Goal: Find specific page/section: Find specific page/section

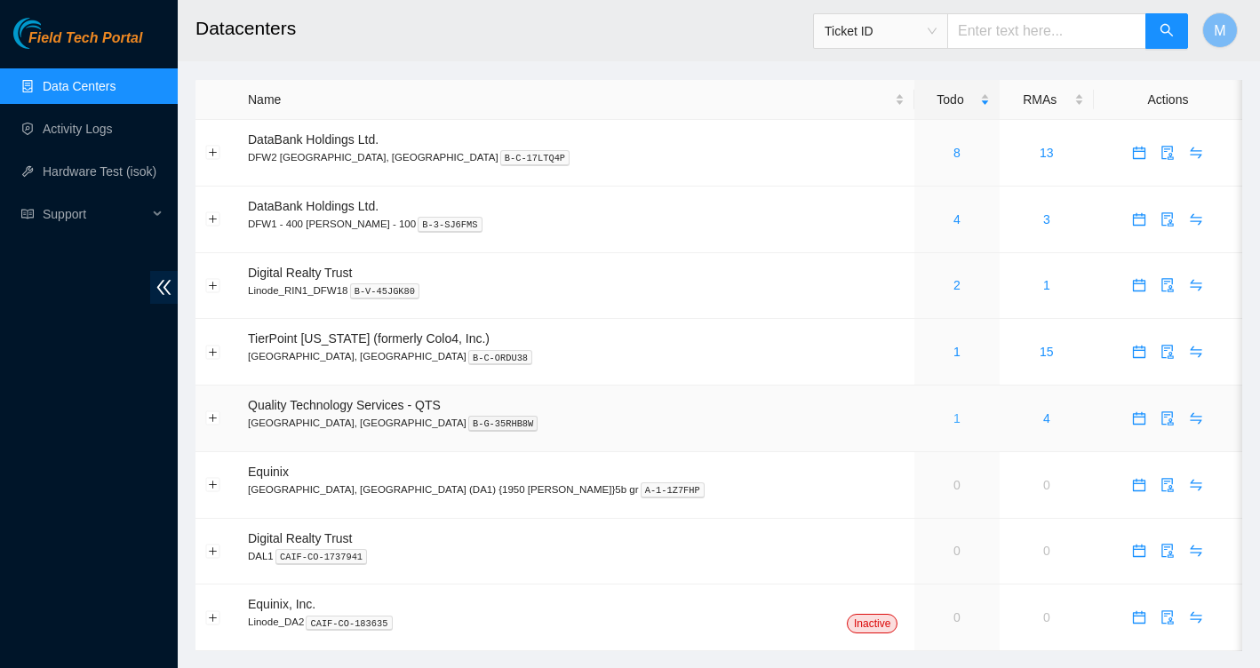
click at [953, 420] on link "1" at bounding box center [956, 418] width 7 height 14
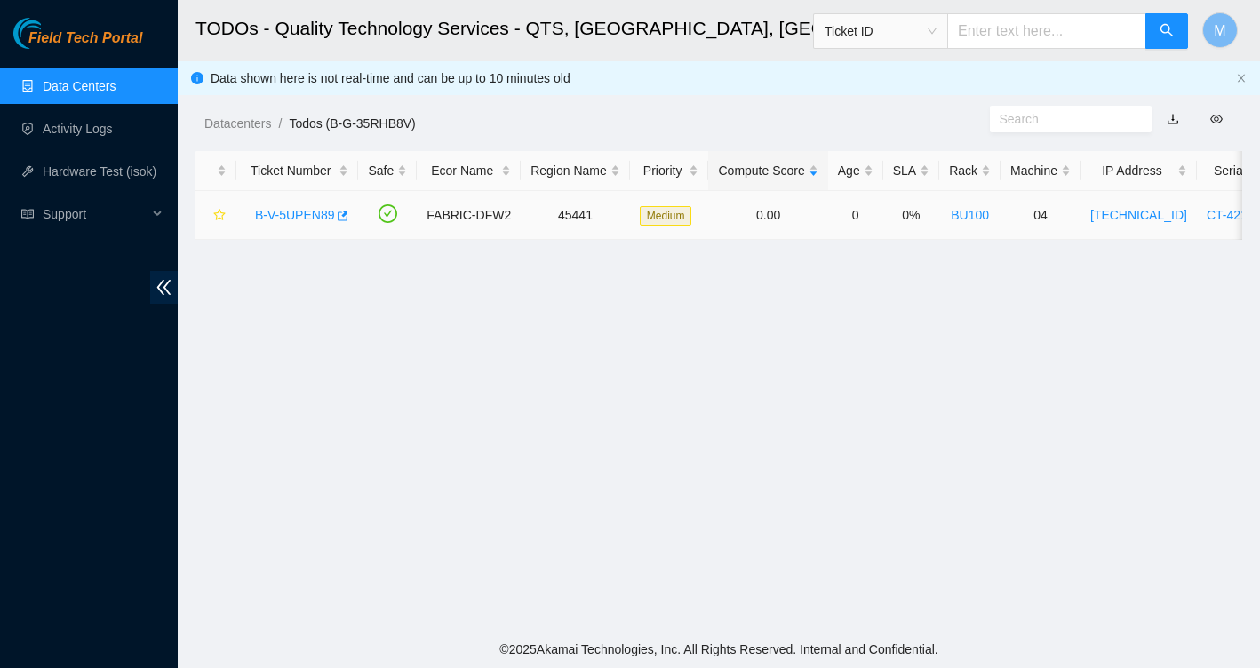
click at [302, 222] on div "B-V-5UPEN89" at bounding box center [297, 215] width 102 height 28
click at [302, 212] on link "B-V-5UPEN89" at bounding box center [294, 215] width 79 height 14
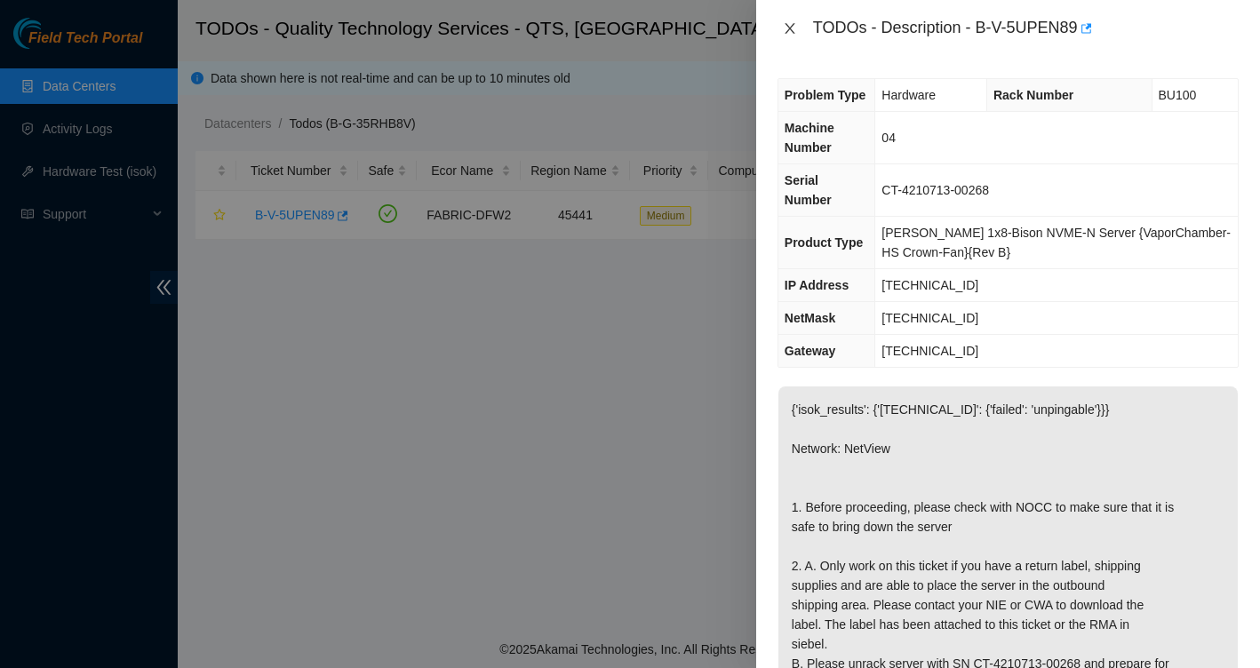
click at [791, 25] on icon "close" at bounding box center [790, 28] width 14 height 14
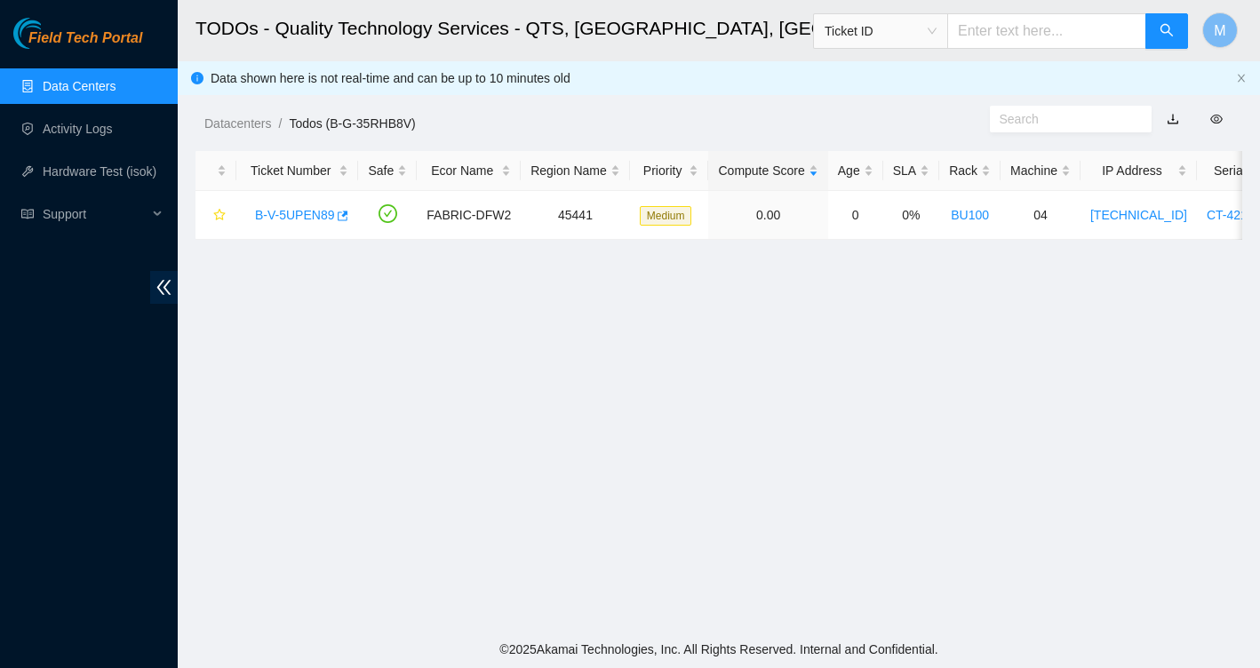
click at [100, 79] on link "Data Centers" at bounding box center [79, 86] width 73 height 14
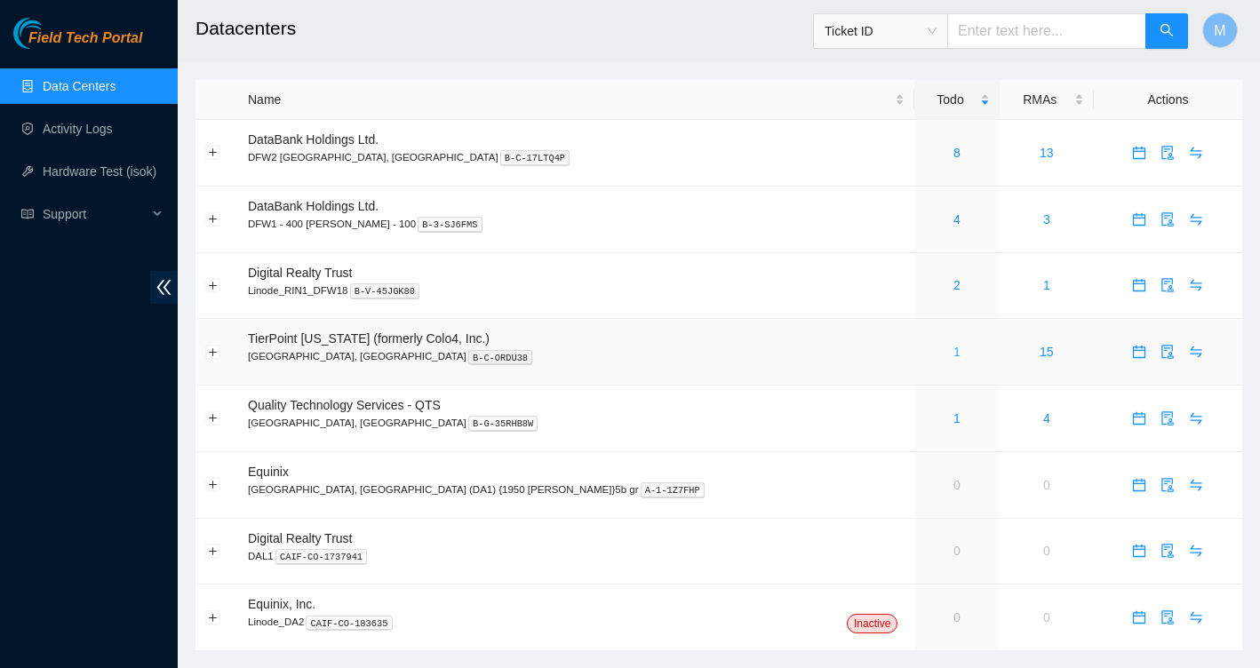
click at [953, 347] on link "1" at bounding box center [956, 352] width 7 height 14
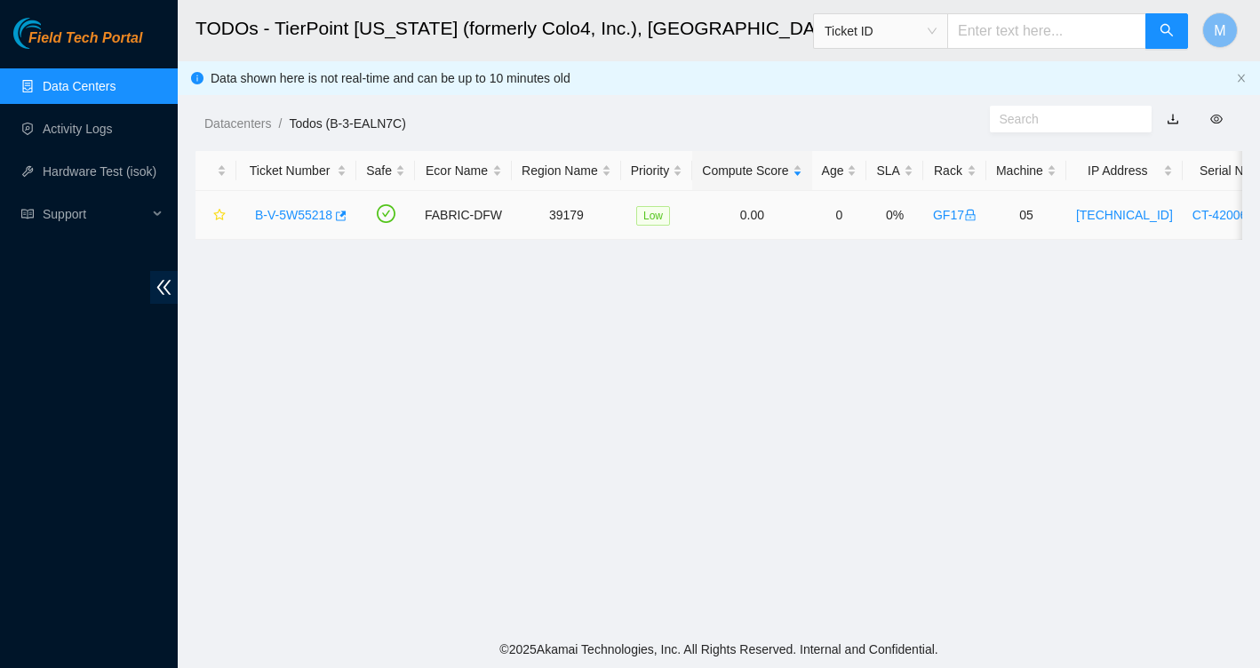
click at [301, 210] on link "B-V-5W55218" at bounding box center [293, 215] width 77 height 14
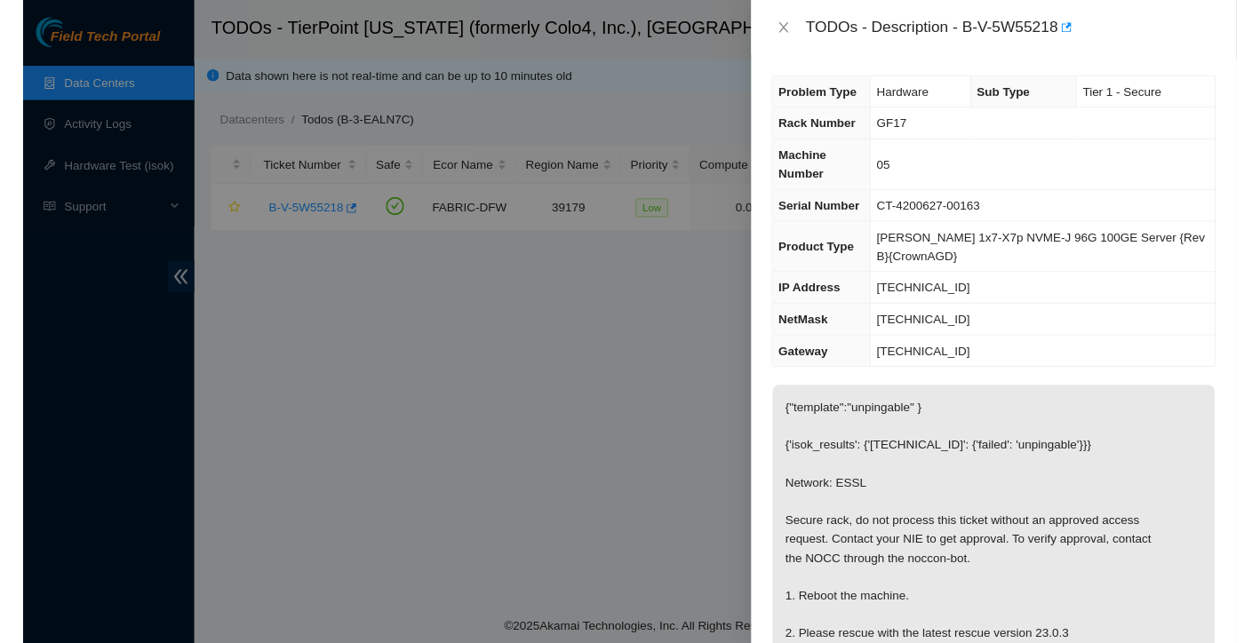
scroll to position [78, 0]
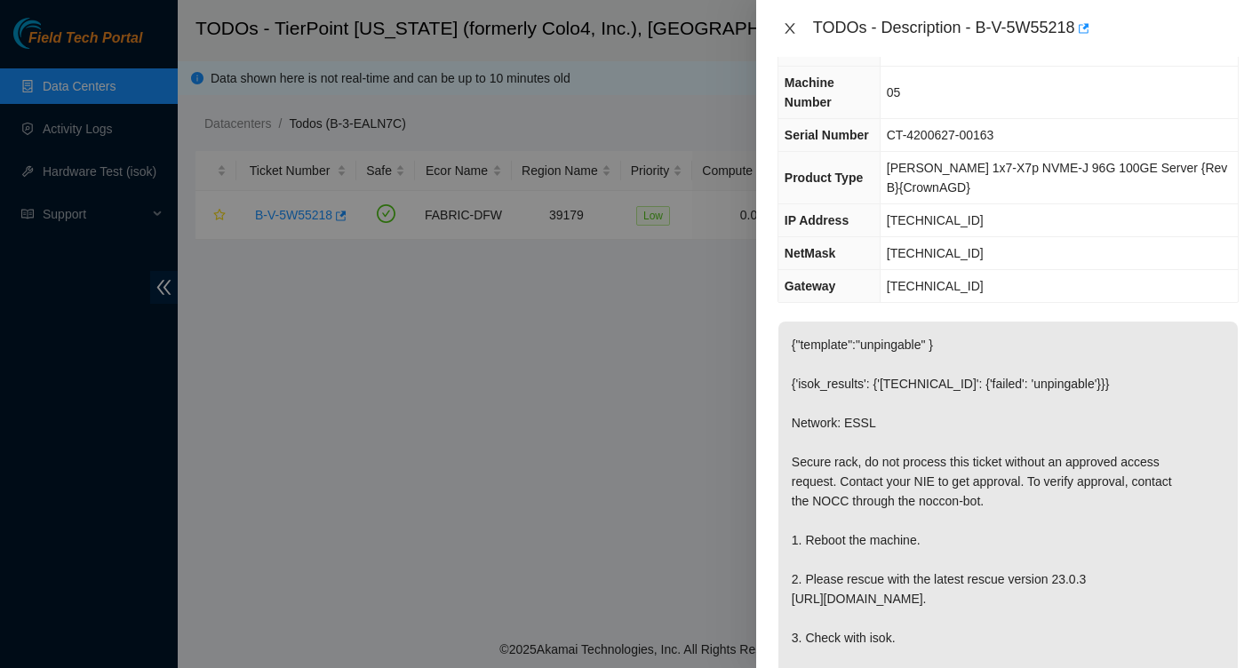
click at [789, 32] on icon "close" at bounding box center [790, 28] width 14 height 14
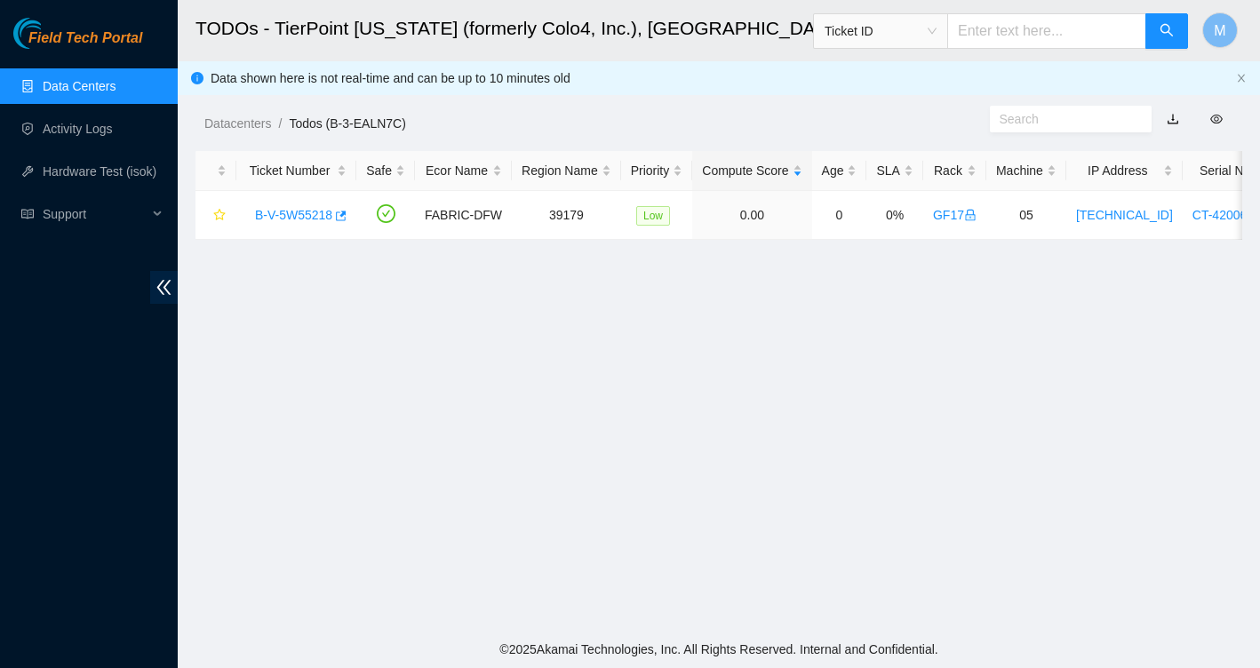
click at [83, 80] on link "Data Centers" at bounding box center [79, 86] width 73 height 14
